Goal: Obtain resource: Obtain resource

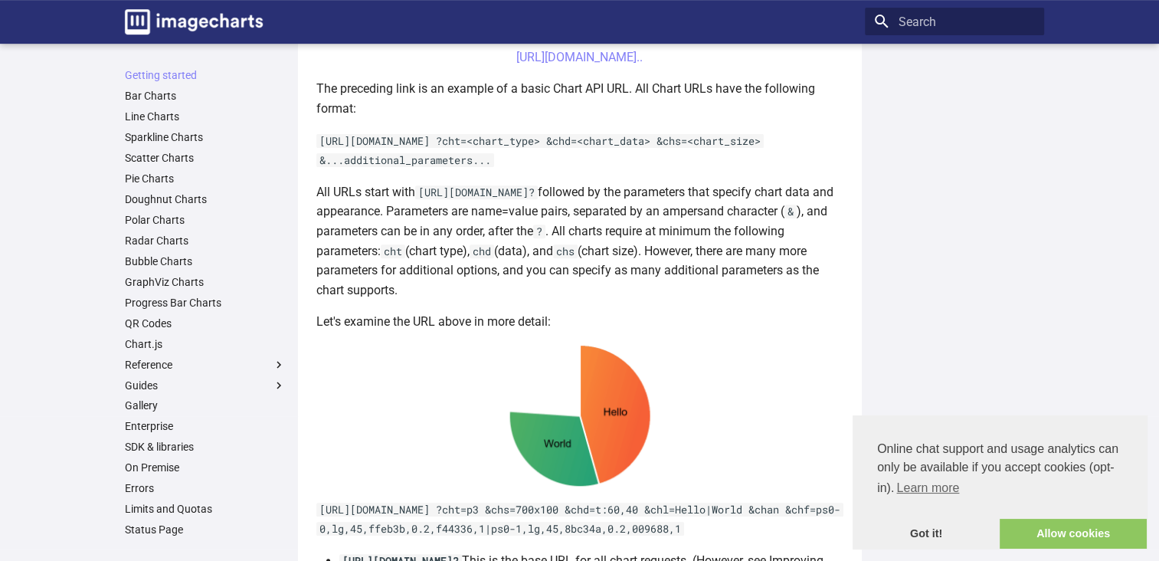
scroll to position [692, 0]
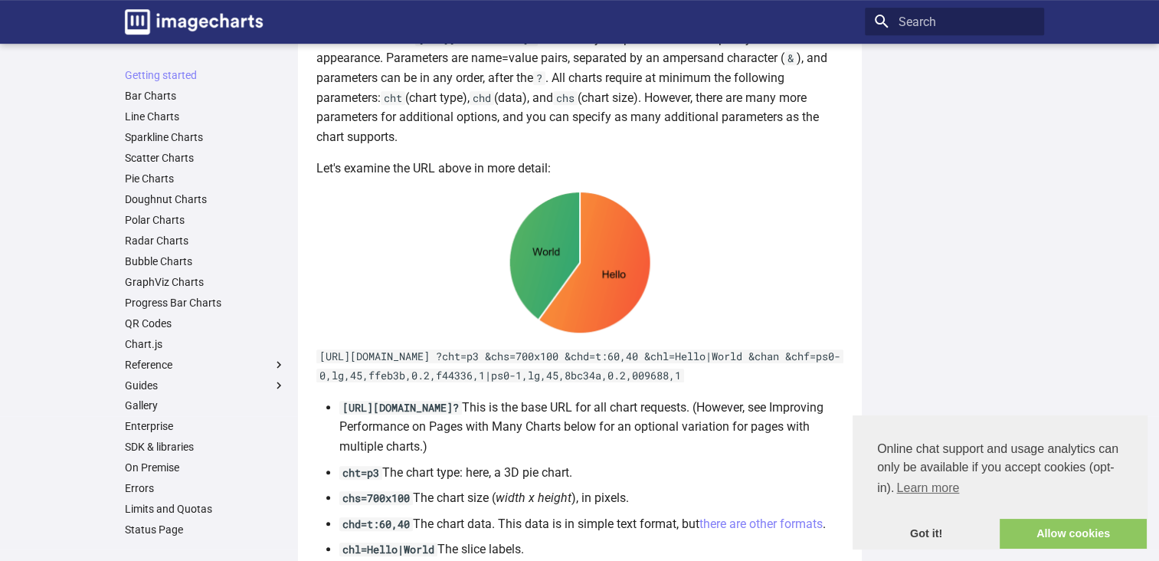
drag, startPoint x: 320, startPoint y: 377, endPoint x: 799, endPoint y: 395, distance: 479.0
click at [799, 385] on p "[URL][DOMAIN_NAME] ?cht=p3 &chs=700x100 &chd=t:60,40 &chl=Hello|World &chan &ch…" at bounding box center [579, 365] width 527 height 39
copy code "[URL][DOMAIN_NAME] ?cht=p3 &chs=700x100 &chd=t:60,40 &chl=Hello|World &chan &ch…"
click at [1079, 535] on link "Allow cookies" at bounding box center [1072, 533] width 147 height 31
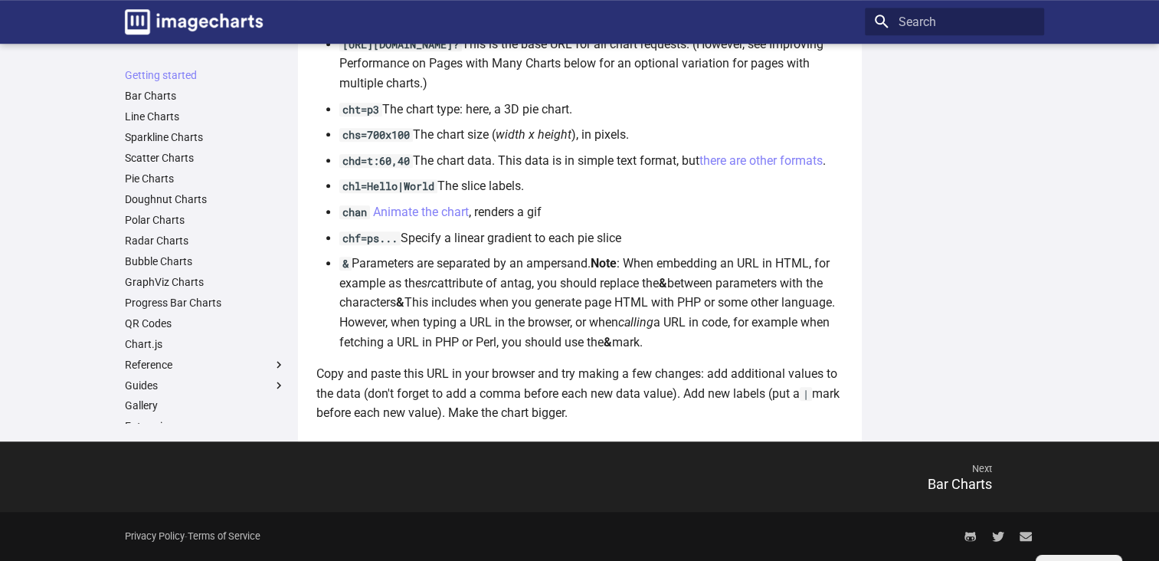
scroll to position [845, 0]
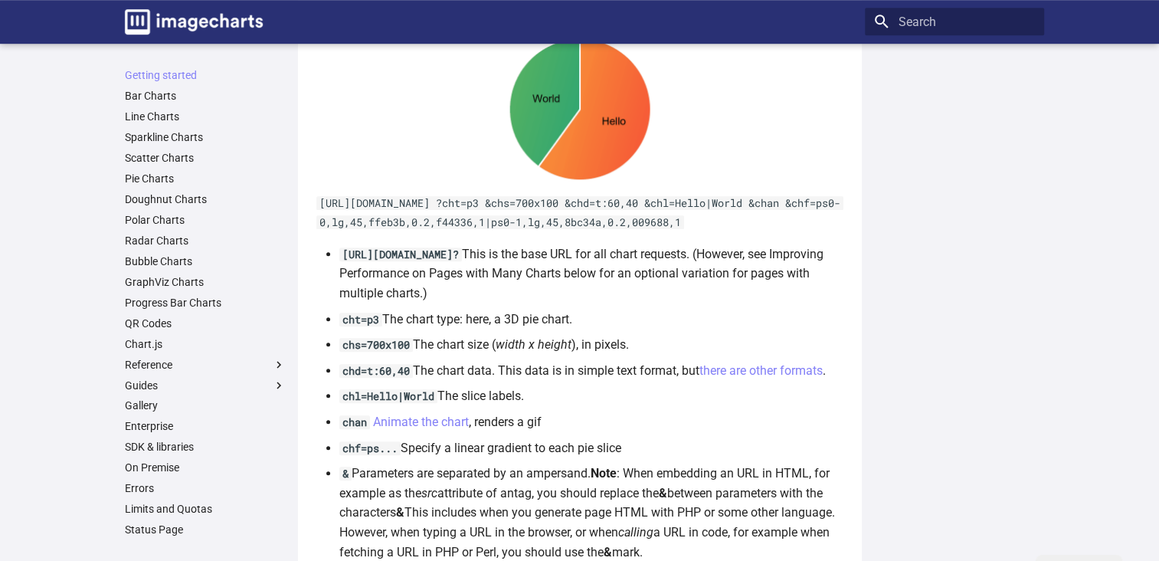
drag, startPoint x: 322, startPoint y: 224, endPoint x: 337, endPoint y: 224, distance: 15.3
click at [334, 224] on code "[URL][DOMAIN_NAME] ?cht=p3 &chs=700x100 &chd=t:60,40 &chl=Hello|World &chan &ch…" at bounding box center [579, 213] width 527 height 34
drag, startPoint x: 337, startPoint y: 224, endPoint x: 522, endPoint y: 226, distance: 185.3
click at [522, 226] on code "[URL][DOMAIN_NAME] ?cht=p3 &chs=700x100 &chd=t:60,40 &chl=Hello|World &chan &ch…" at bounding box center [579, 213] width 527 height 34
click at [328, 224] on code "[URL][DOMAIN_NAME] ?cht=p3 &chs=700x100 &chd=t:60,40 &chl=Hello|World &chan &ch…" at bounding box center [579, 213] width 527 height 34
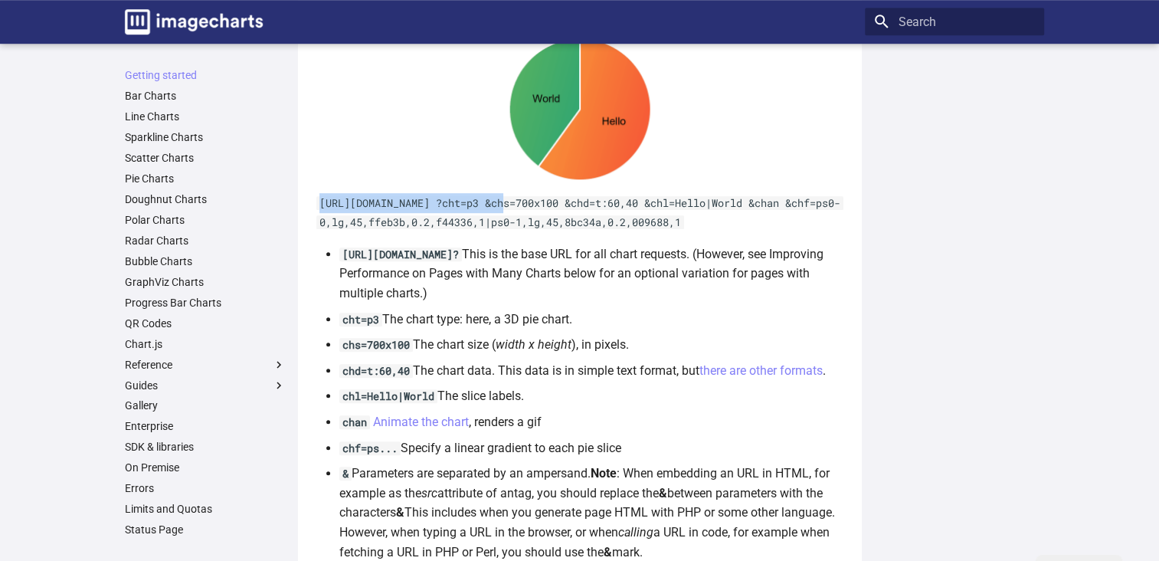
drag, startPoint x: 328, startPoint y: 224, endPoint x: 495, endPoint y: 221, distance: 167.7
click at [495, 221] on code "[URL][DOMAIN_NAME] ?cht=p3 &chs=700x100 &chd=t:60,40 &chl=Hello|World &chan &ch…" at bounding box center [579, 213] width 527 height 34
copy code "[URL][DOMAIN_NAME]"
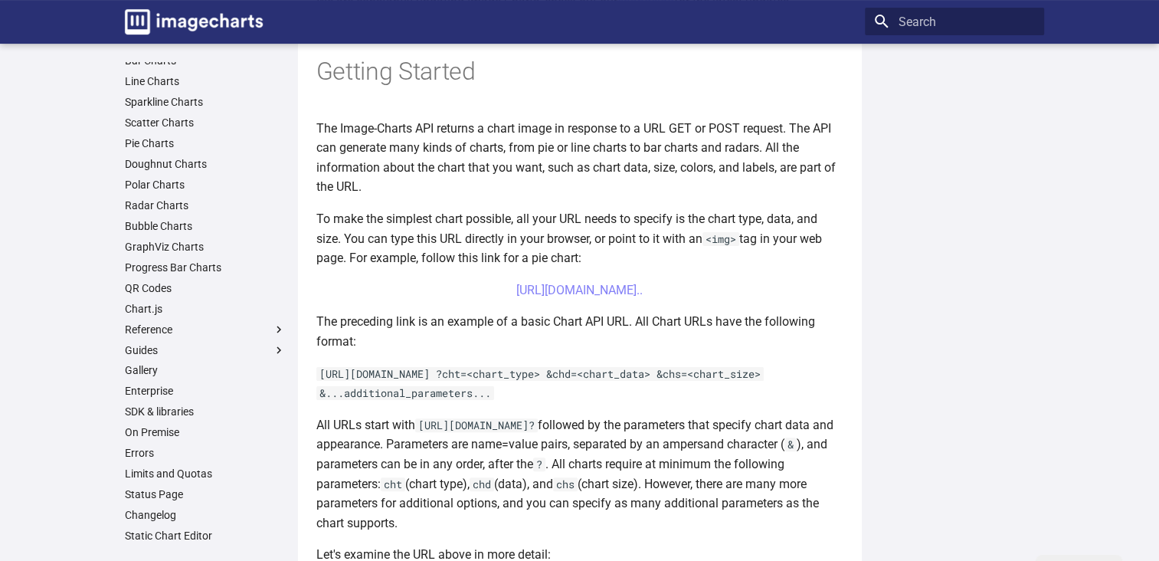
scroll to position [0, 0]
